Goal: Obtain resource: Download file/media

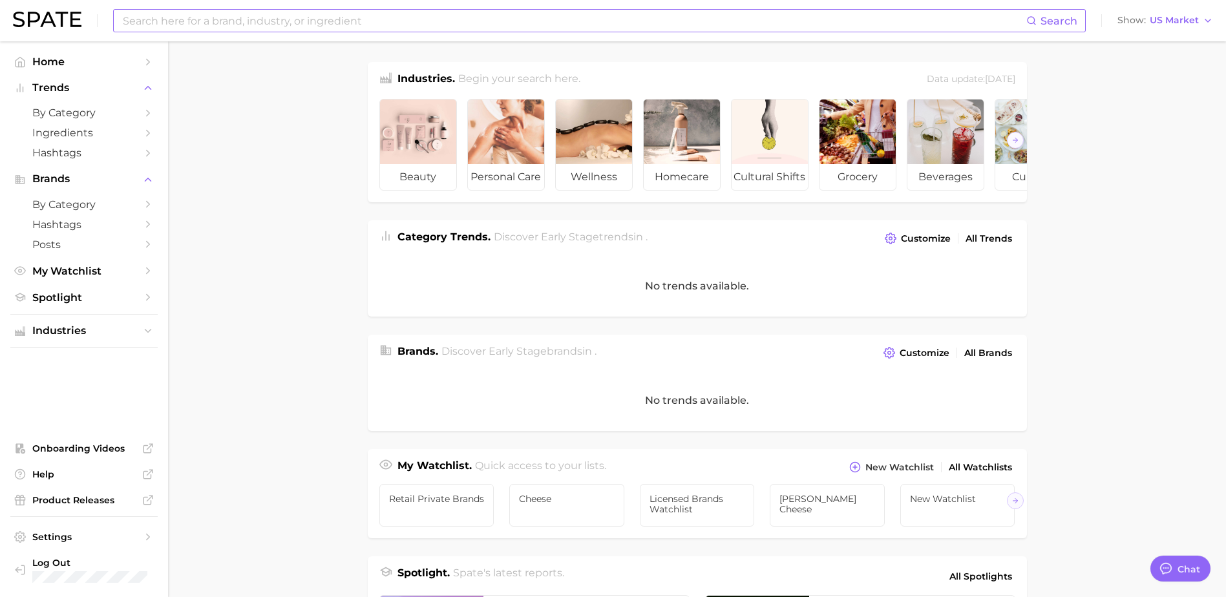
click at [365, 14] on input at bounding box center [574, 21] width 905 height 22
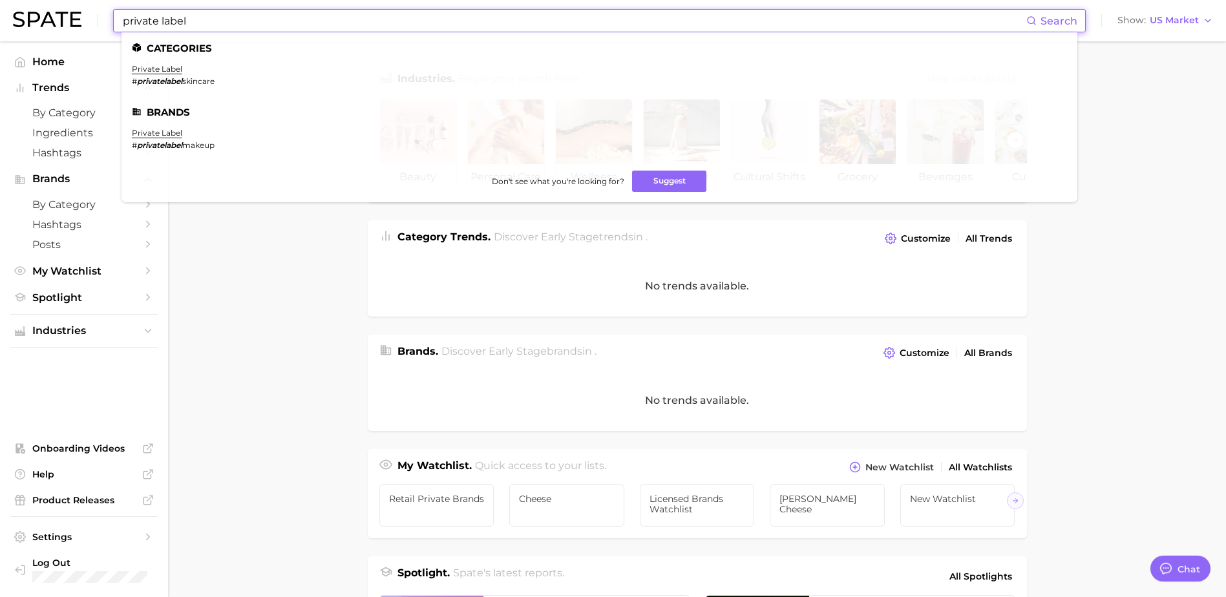
type input "private label"
click at [163, 137] on link "private label" at bounding box center [157, 133] width 50 height 10
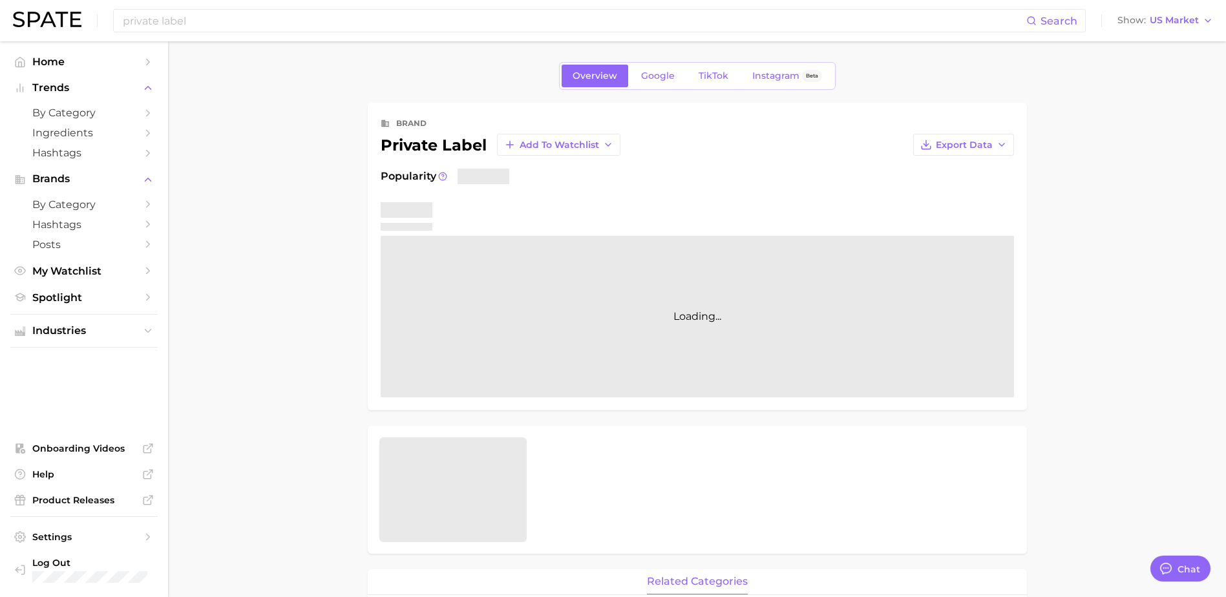
type textarea "x"
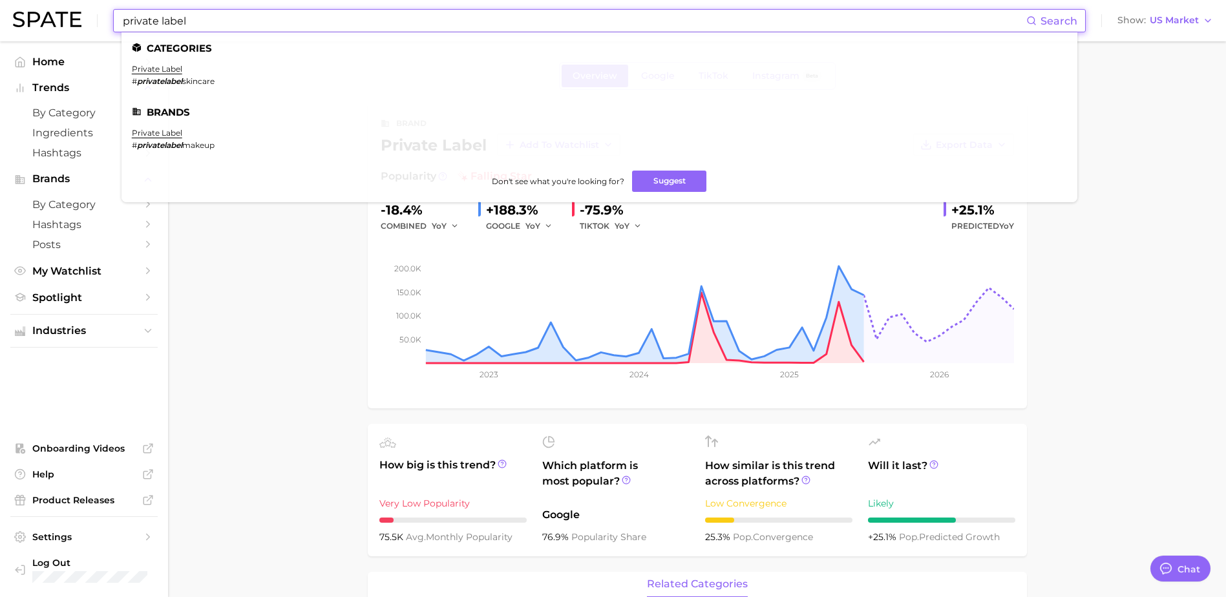
click at [310, 22] on input "private label" at bounding box center [574, 21] width 905 height 22
click at [177, 70] on link "private label" at bounding box center [157, 69] width 50 height 10
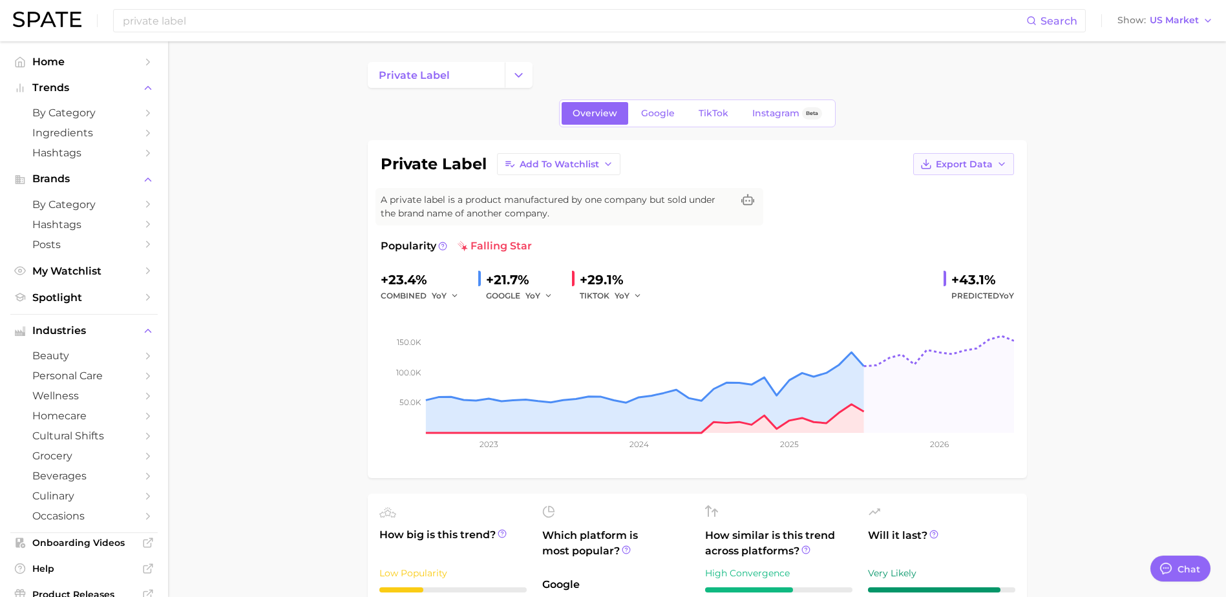
click at [975, 171] on button "Export Data" at bounding box center [963, 164] width 101 height 22
click at [920, 193] on span "Time Series CSV" at bounding box center [932, 188] width 76 height 11
click at [989, 172] on button "Export Data" at bounding box center [963, 164] width 101 height 22
click at [966, 214] on span "Time Series Image" at bounding box center [937, 211] width 87 height 11
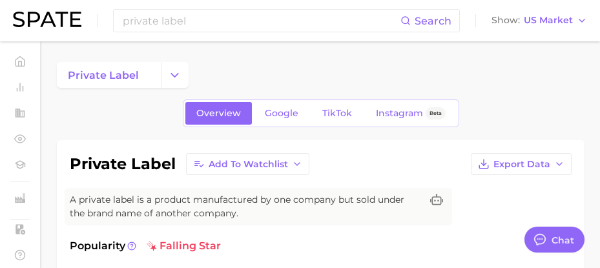
type textarea "x"
